Goal: Information Seeking & Learning: Learn about a topic

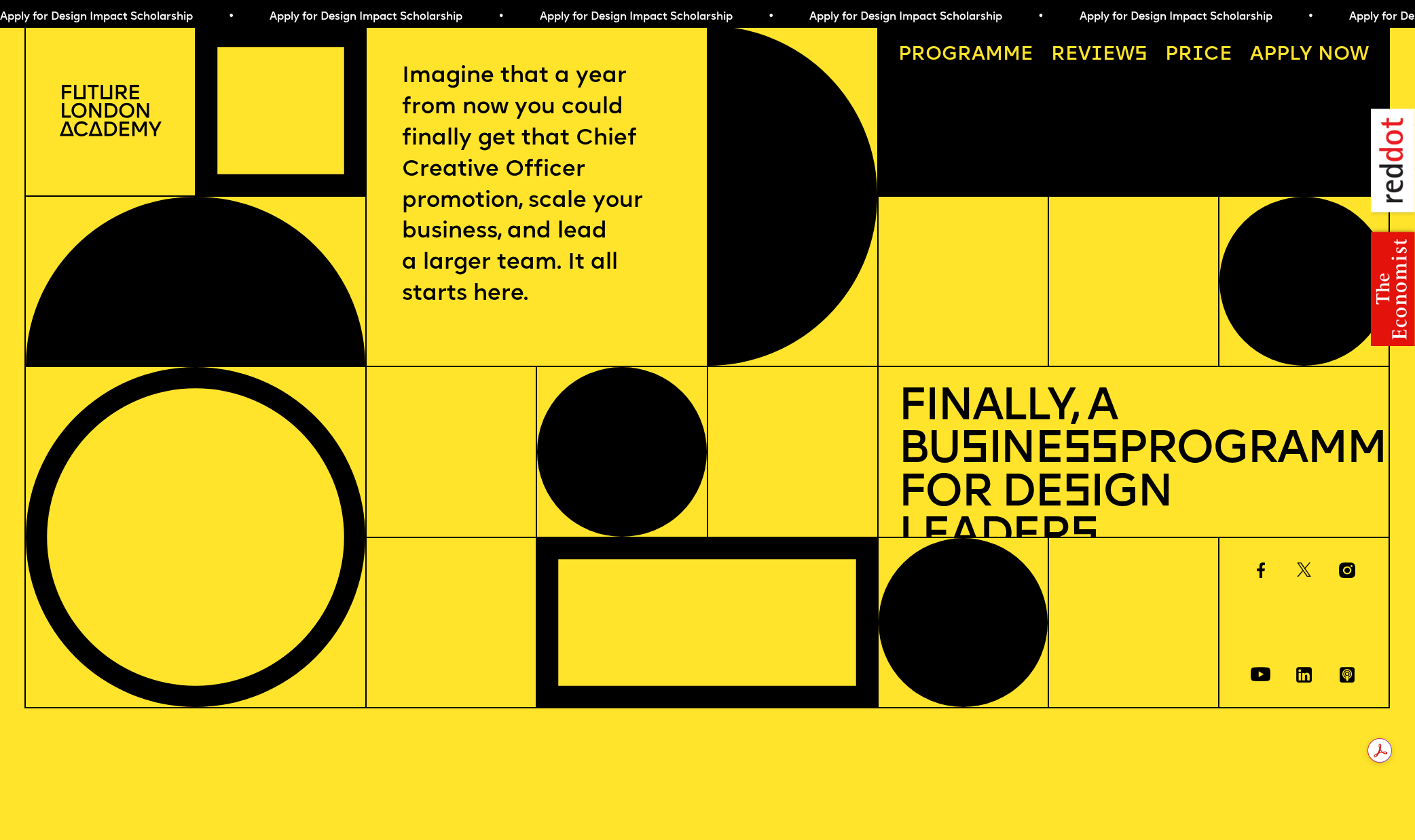
click at [1393, 280] on img at bounding box center [1393, 227] width 44 height 238
click at [1388, 293] on img at bounding box center [1393, 227] width 44 height 238
click at [1389, 292] on img at bounding box center [1393, 227] width 44 height 238
drag, startPoint x: 1391, startPoint y: 155, endPoint x: 1380, endPoint y: 127, distance: 30.1
click at [1391, 155] on img at bounding box center [1393, 227] width 44 height 238
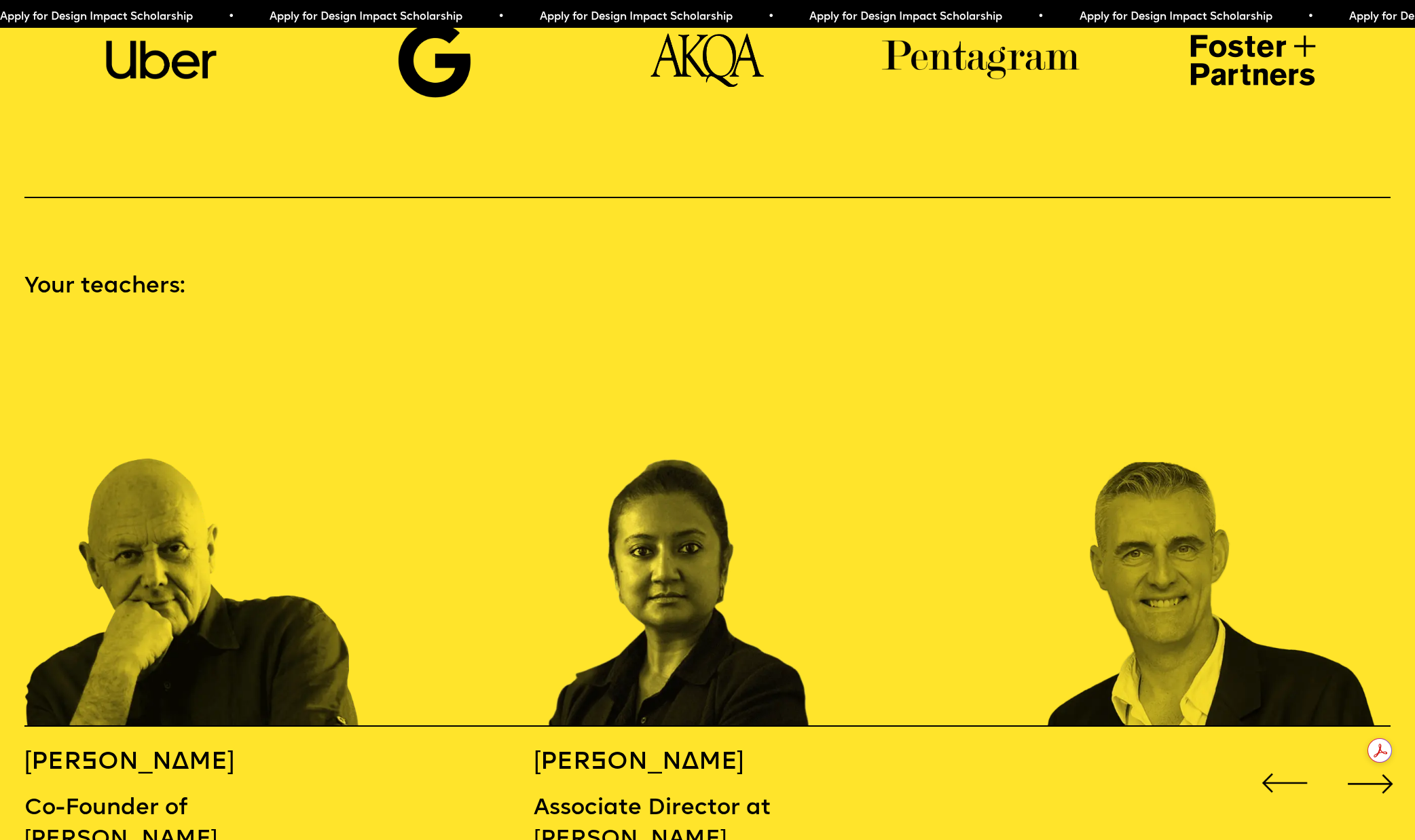
scroll to position [2107, 0]
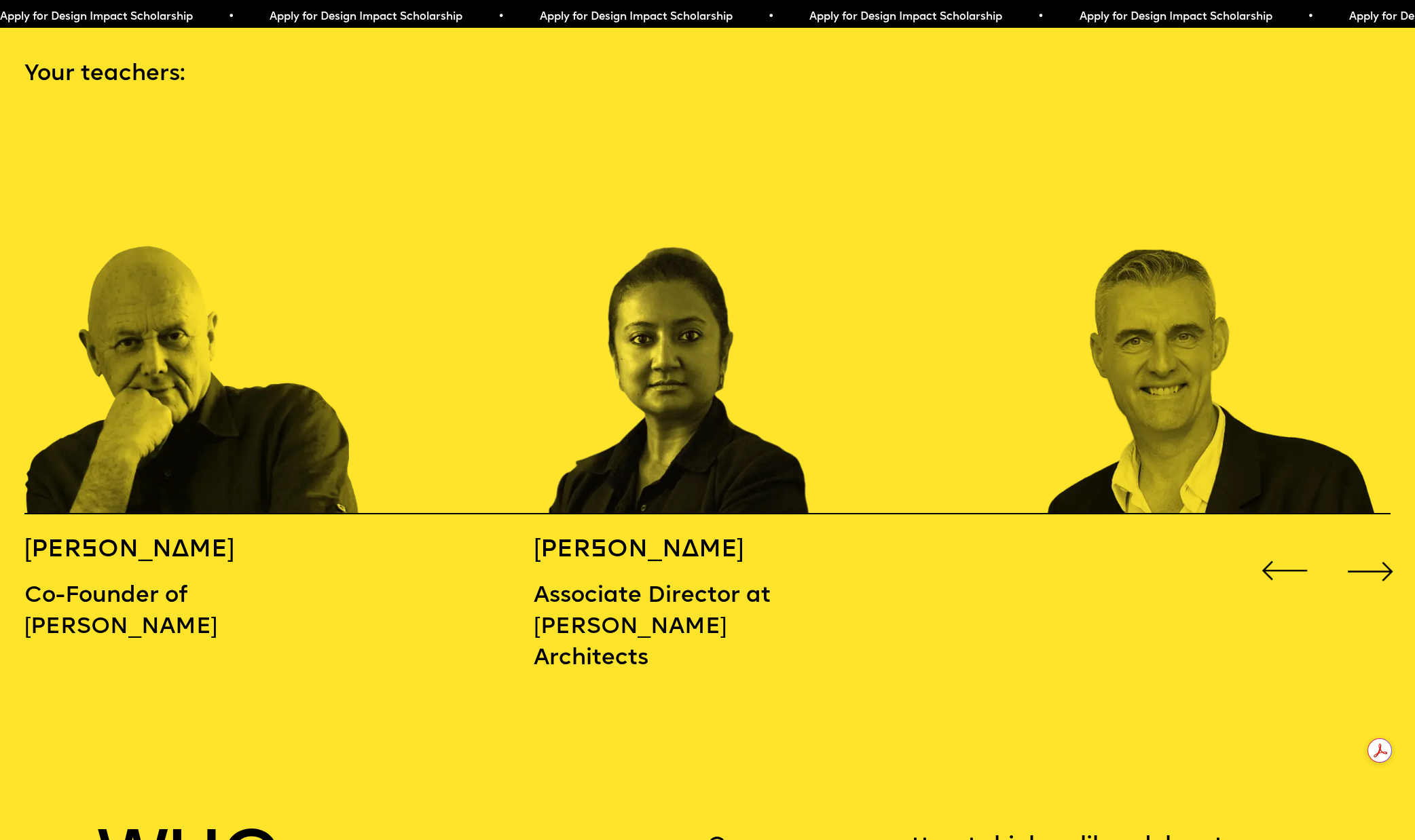
click at [1376, 543] on div "Next slide" at bounding box center [1371, 571] width 57 height 57
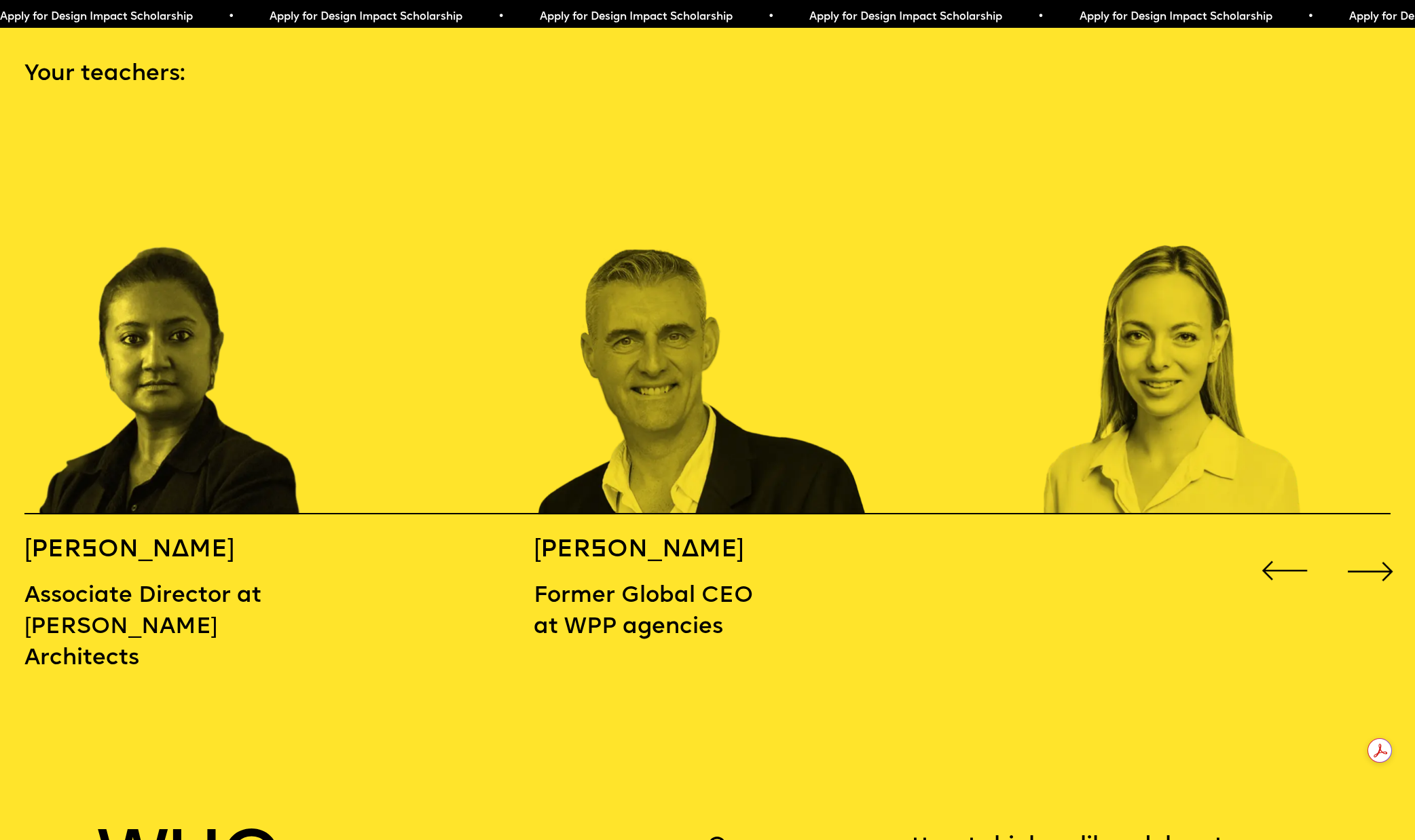
click at [1356, 543] on div "Next slide" at bounding box center [1371, 571] width 57 height 57
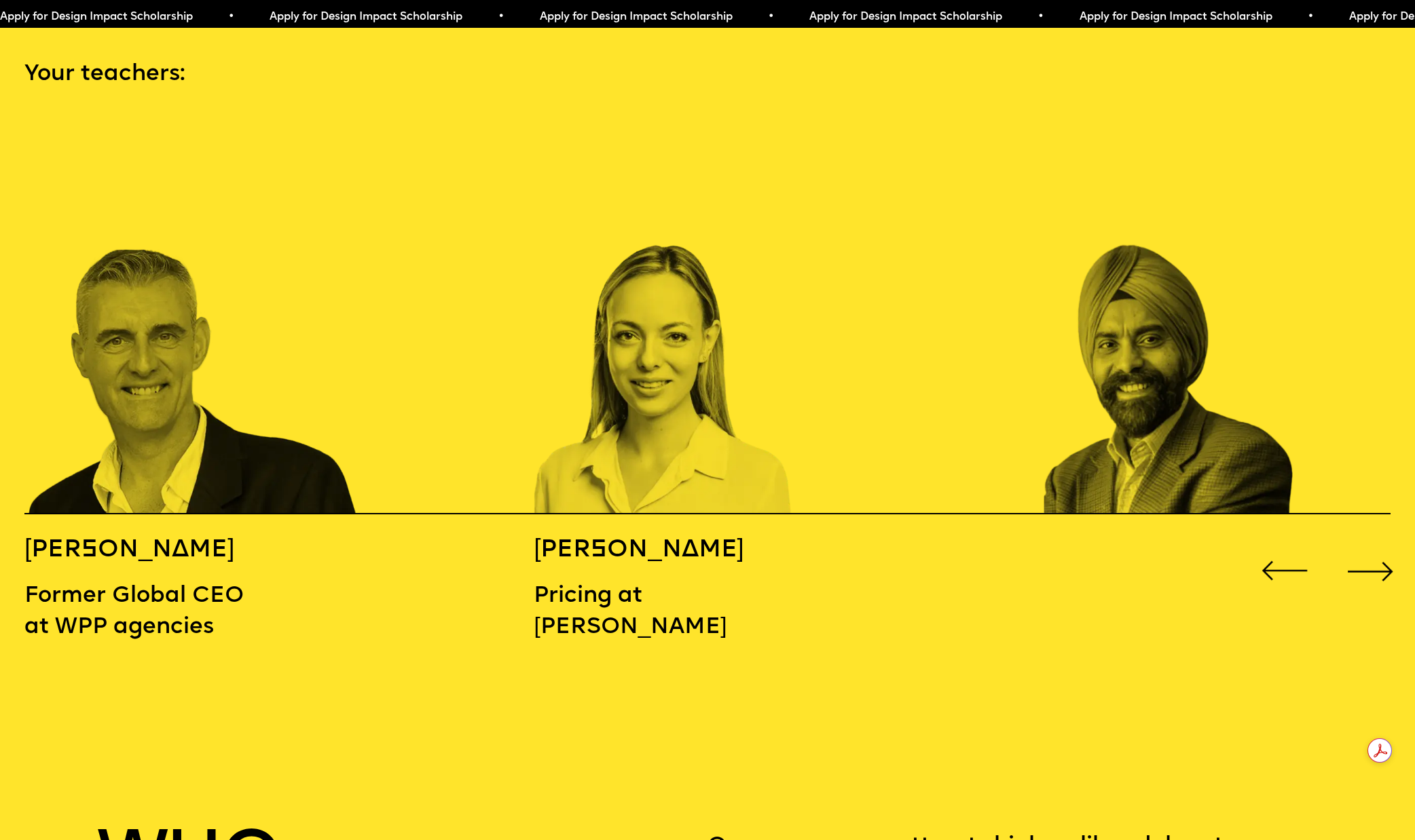
click at [1356, 543] on div "Next slide" at bounding box center [1371, 571] width 57 height 57
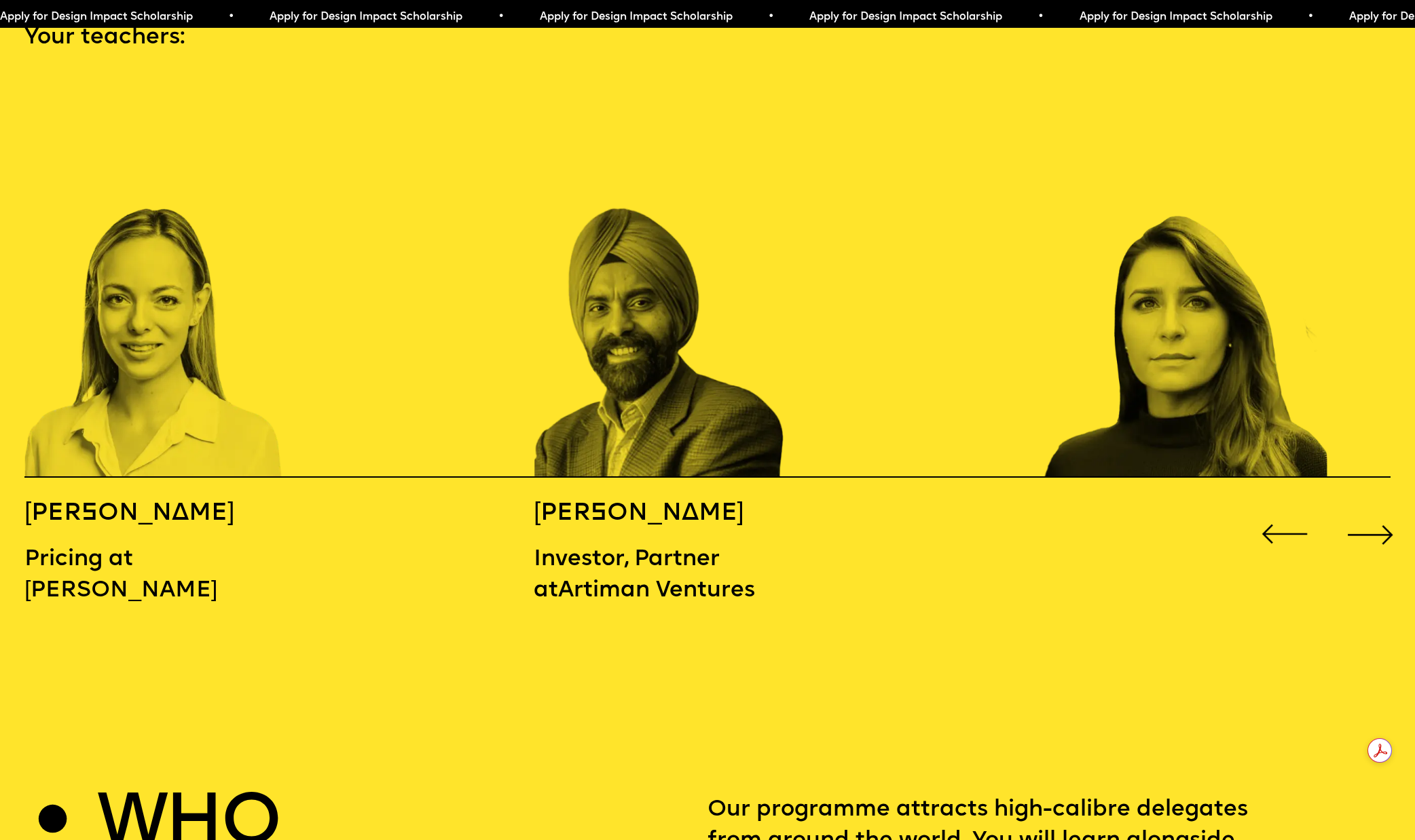
scroll to position [2146, 0]
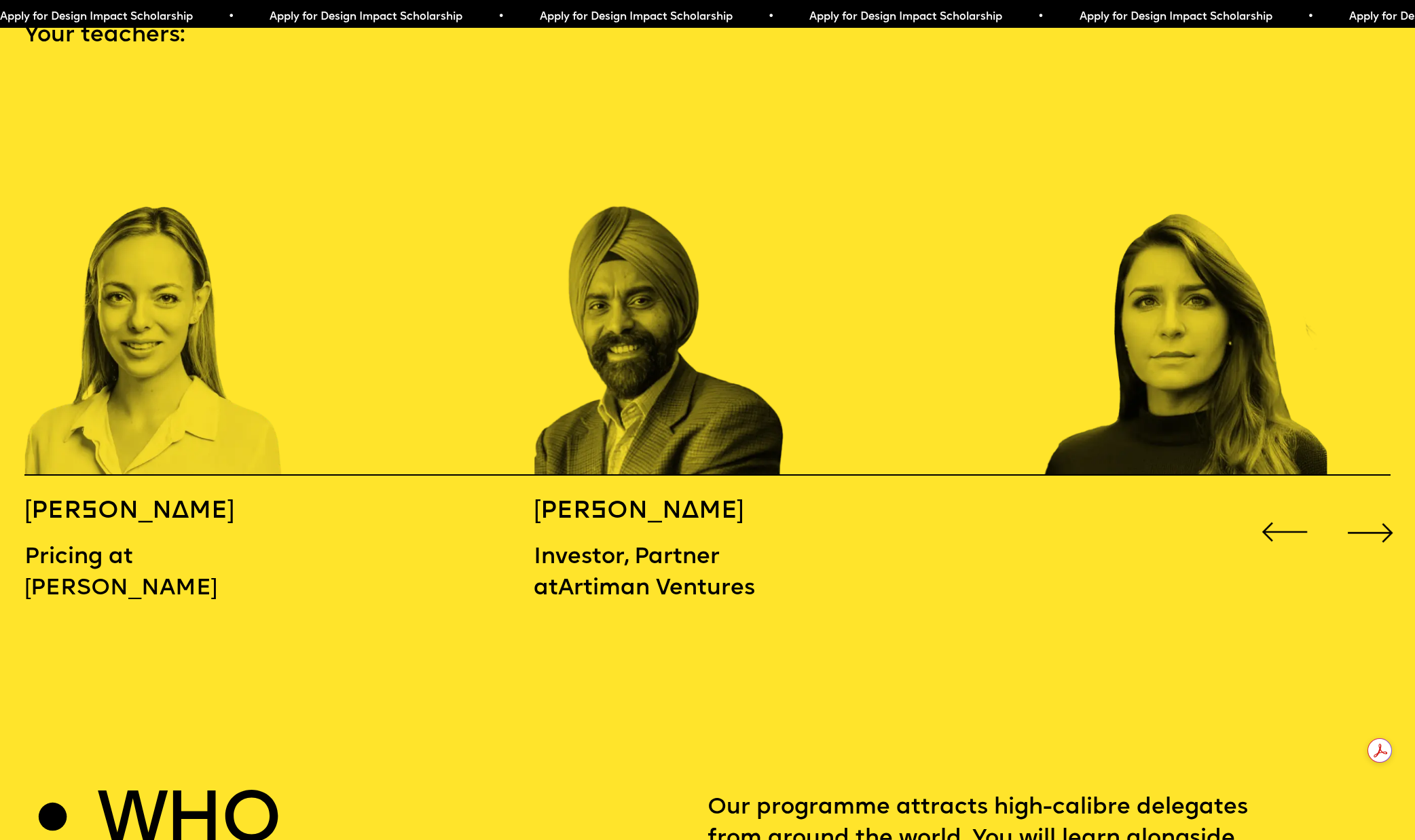
click at [1367, 505] on div "Next slide" at bounding box center [1371, 533] width 57 height 57
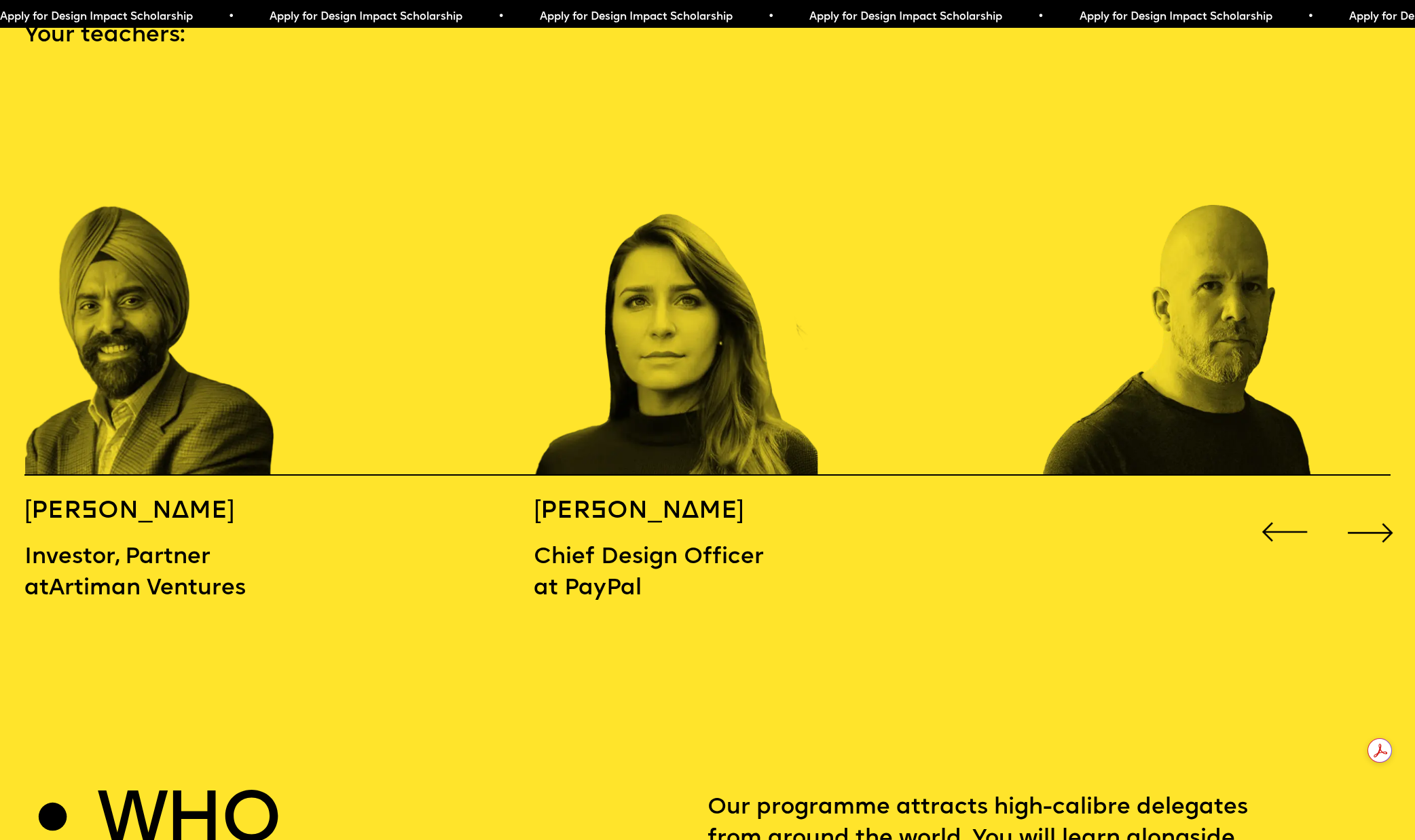
click at [663, 496] on h5 "[PERSON_NAME]" at bounding box center [661, 512] width 255 height 31
click at [1387, 505] on div "Next slide" at bounding box center [1371, 533] width 57 height 57
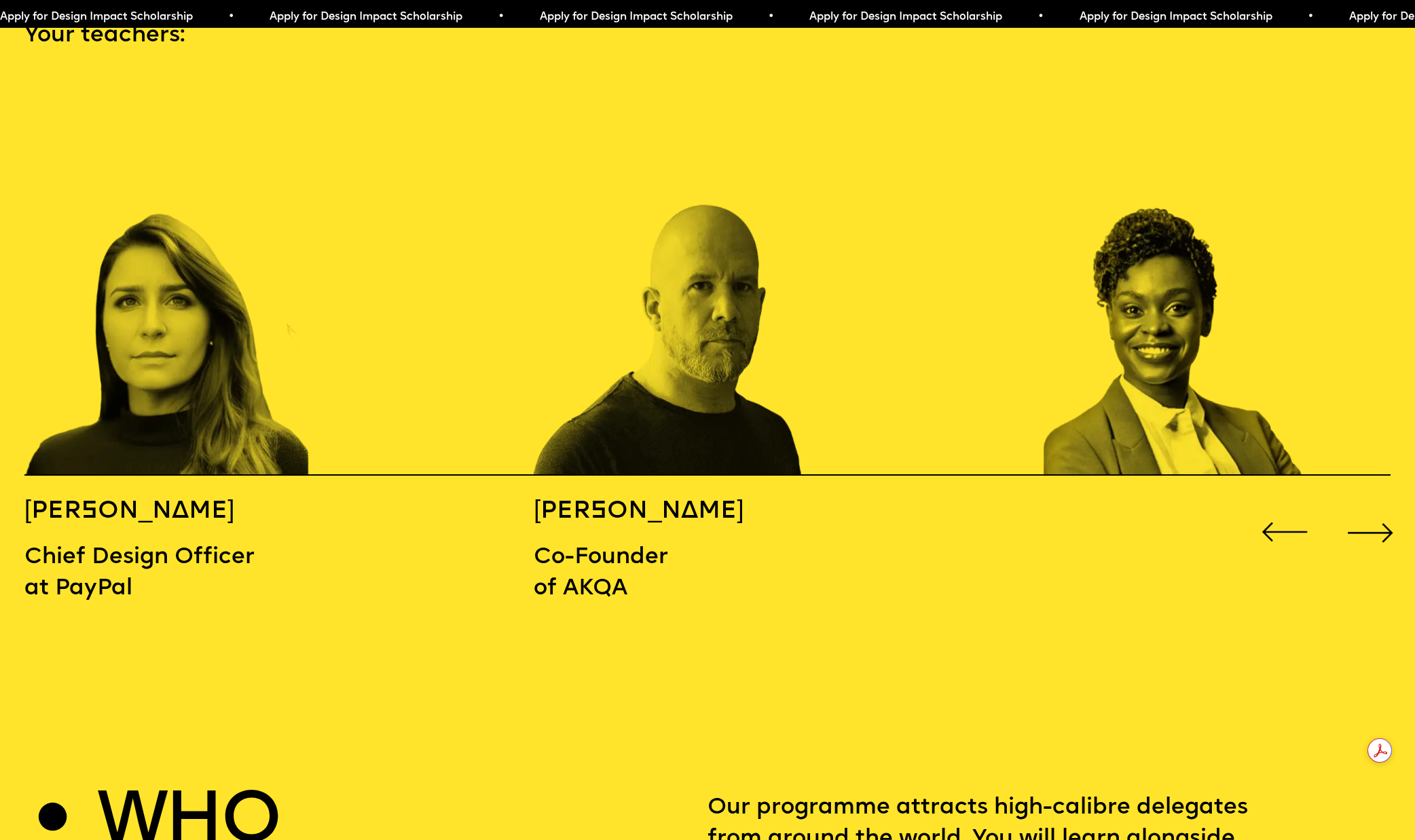
click at [1385, 505] on div "Next slide" at bounding box center [1371, 533] width 57 height 57
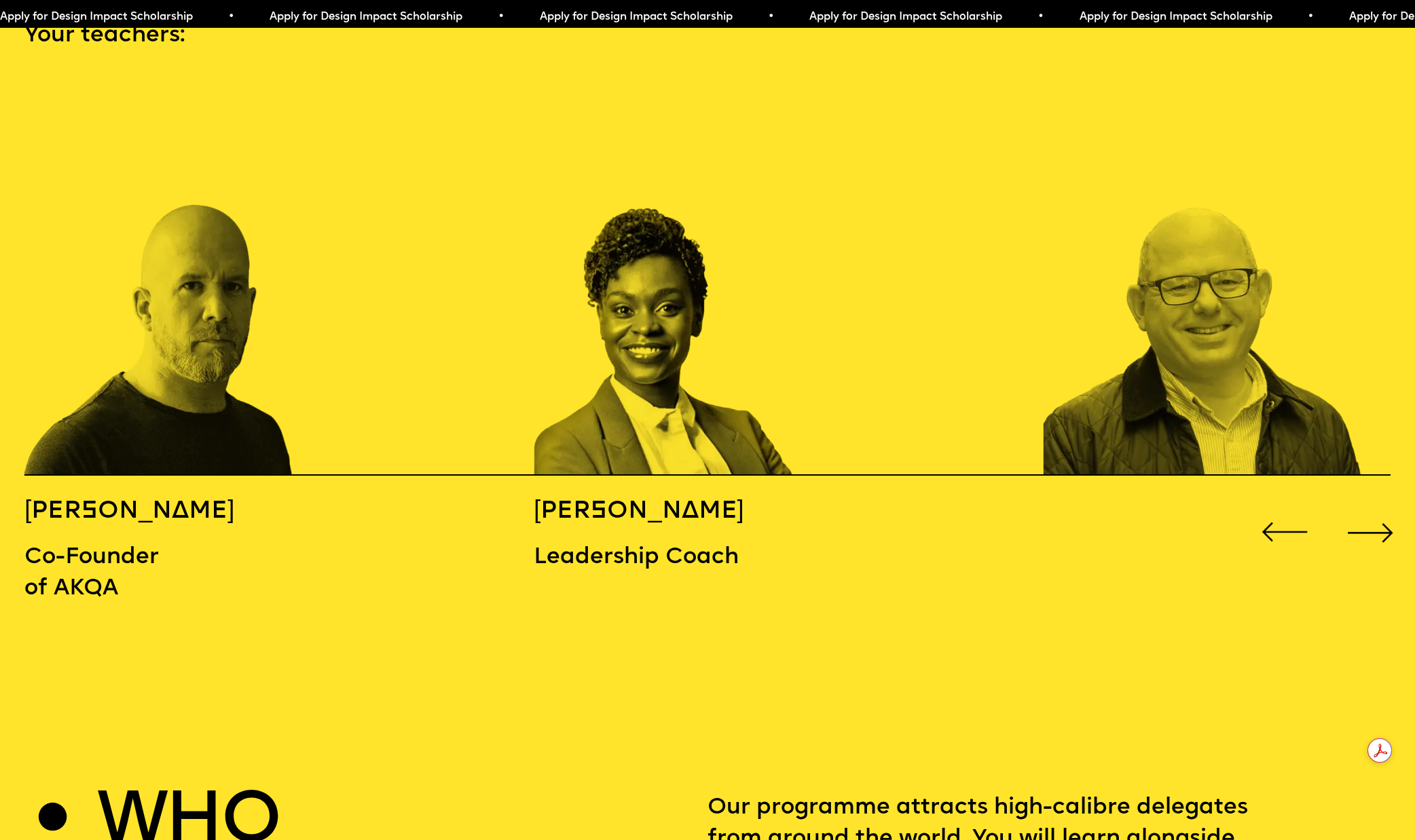
click at [1385, 505] on div "Next slide" at bounding box center [1371, 533] width 57 height 57
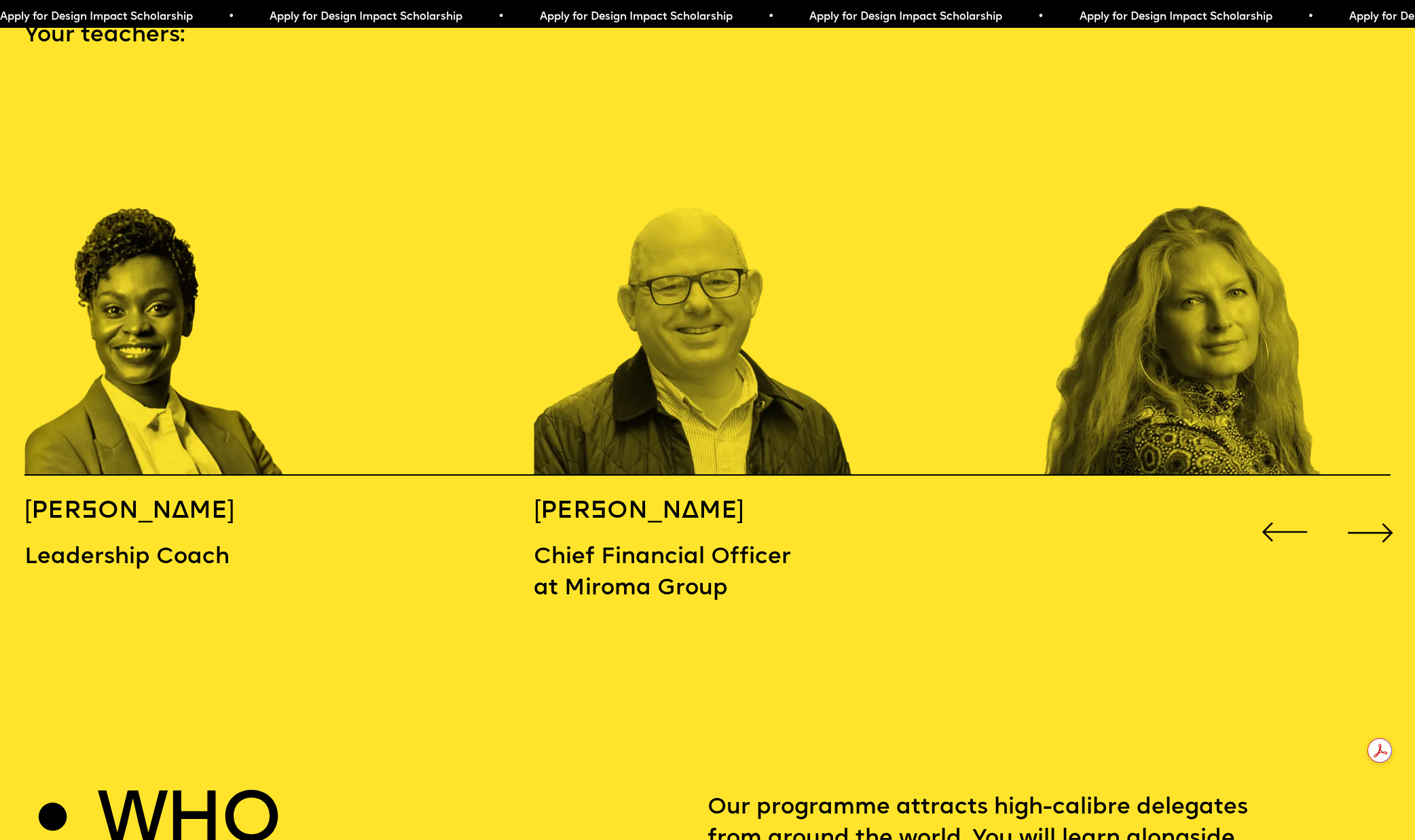
click at [1385, 505] on div "Next slide" at bounding box center [1371, 533] width 57 height 57
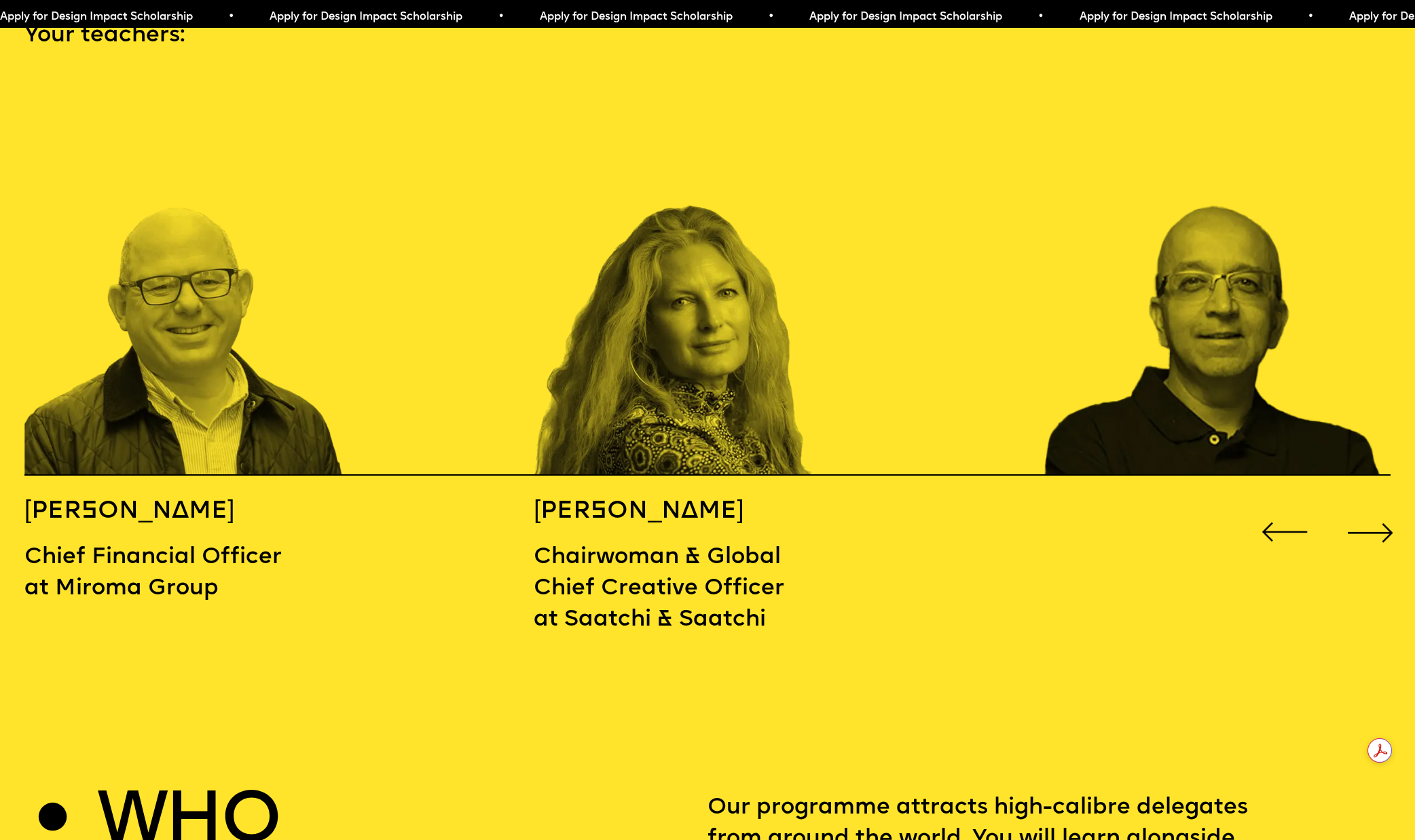
click at [1385, 505] on div "Next slide" at bounding box center [1371, 533] width 57 height 57
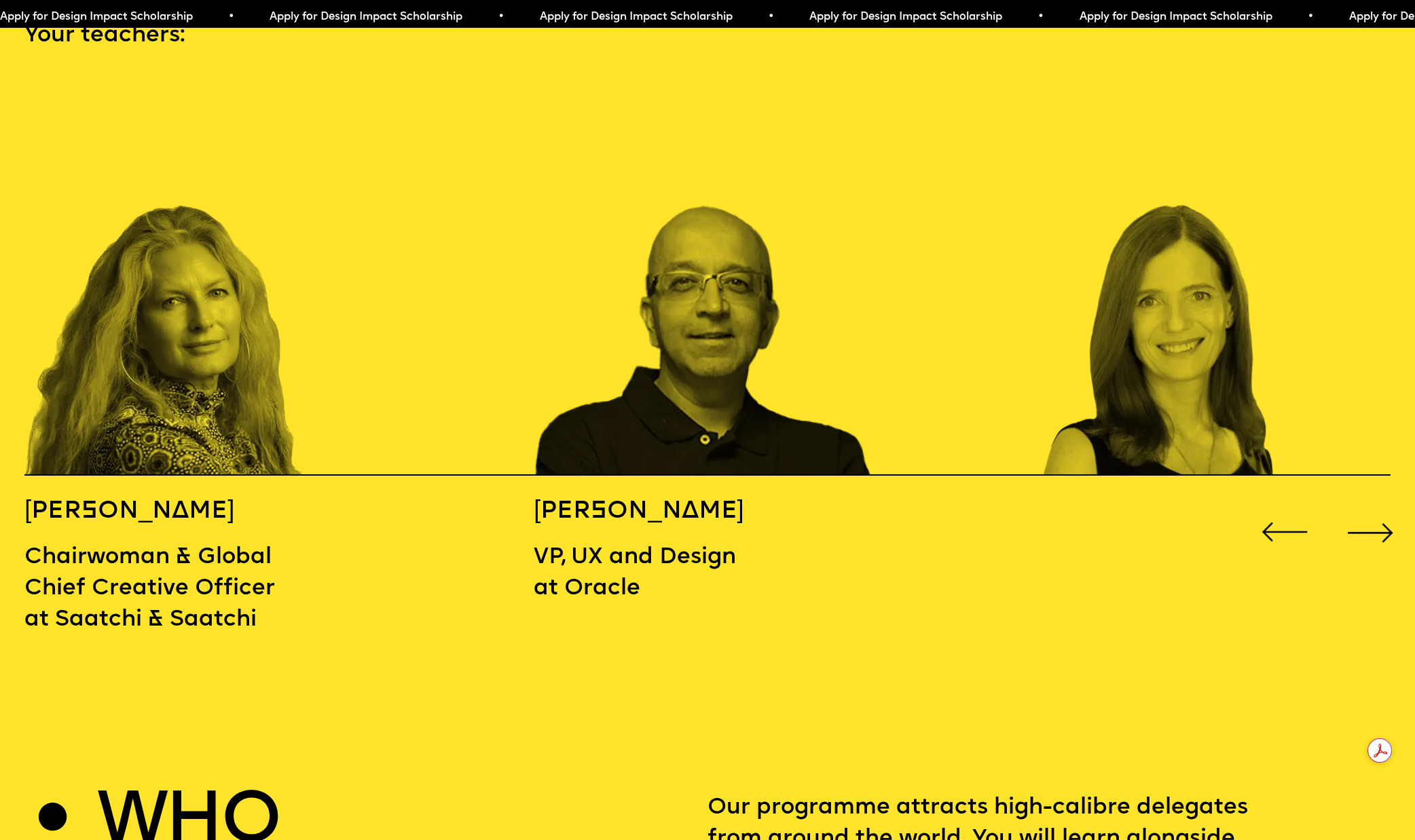
click at [1385, 505] on div "Next slide" at bounding box center [1371, 533] width 57 height 57
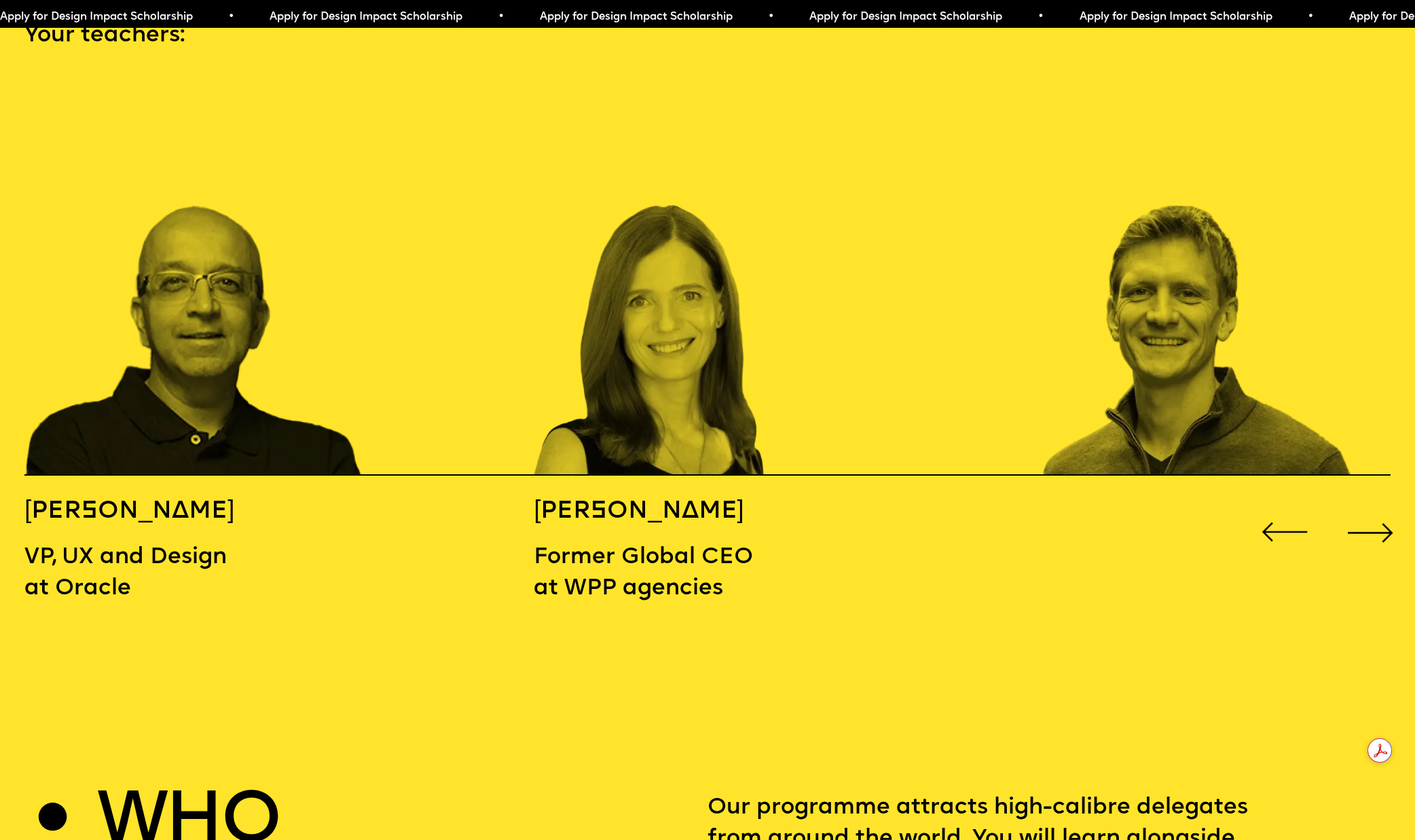
click at [1265, 505] on div "Previous slide" at bounding box center [1284, 533] width 57 height 57
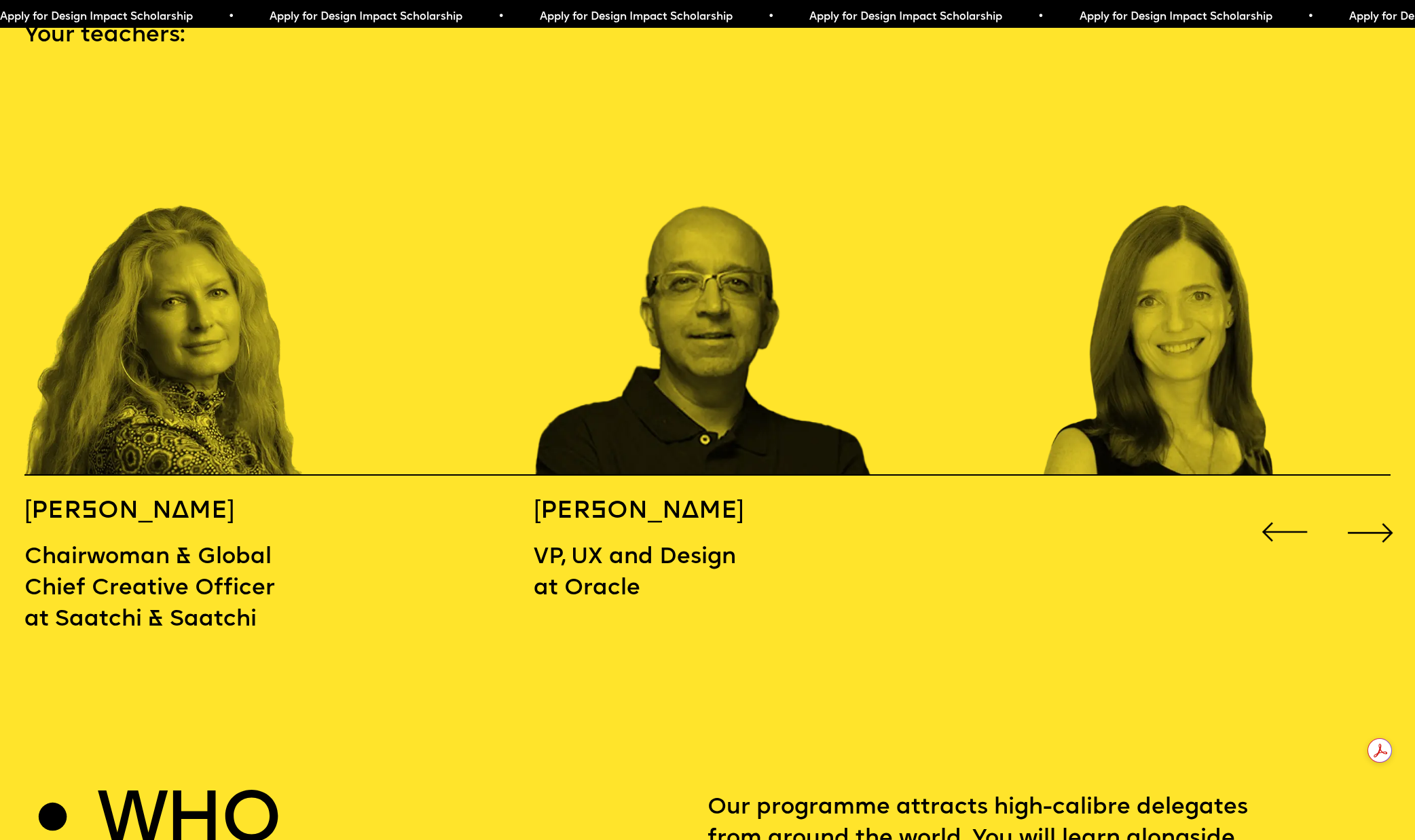
click at [651, 549] on p "VP, UX and Design at Oracle" at bounding box center [661, 574] width 255 height 62
click at [630, 563] on p "VP, UX and Design at Oracle" at bounding box center [660, 574] width 255 height 62
click at [668, 18] on span "Apply for Design Impact Scholarship • Apply for Design Impact Scholarship • App…" at bounding box center [673, 16] width 1349 height 11
